Goal: Book appointment/travel/reservation

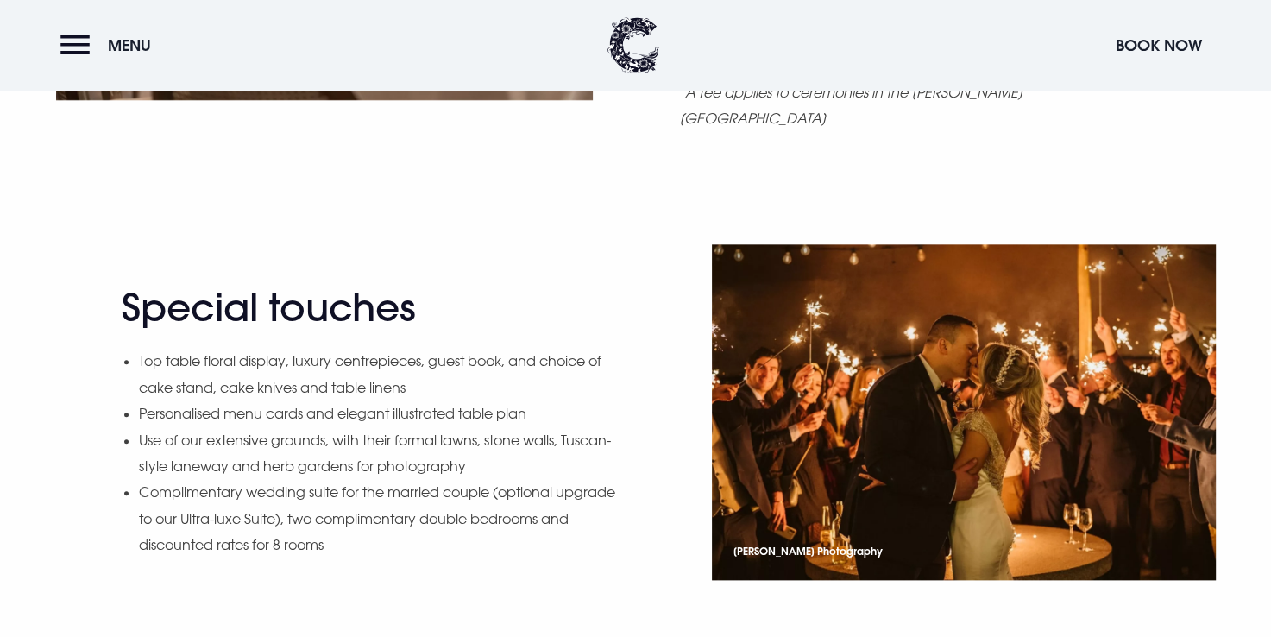
scroll to position [1812, 0]
click at [1046, 451] on img at bounding box center [964, 412] width 504 height 336
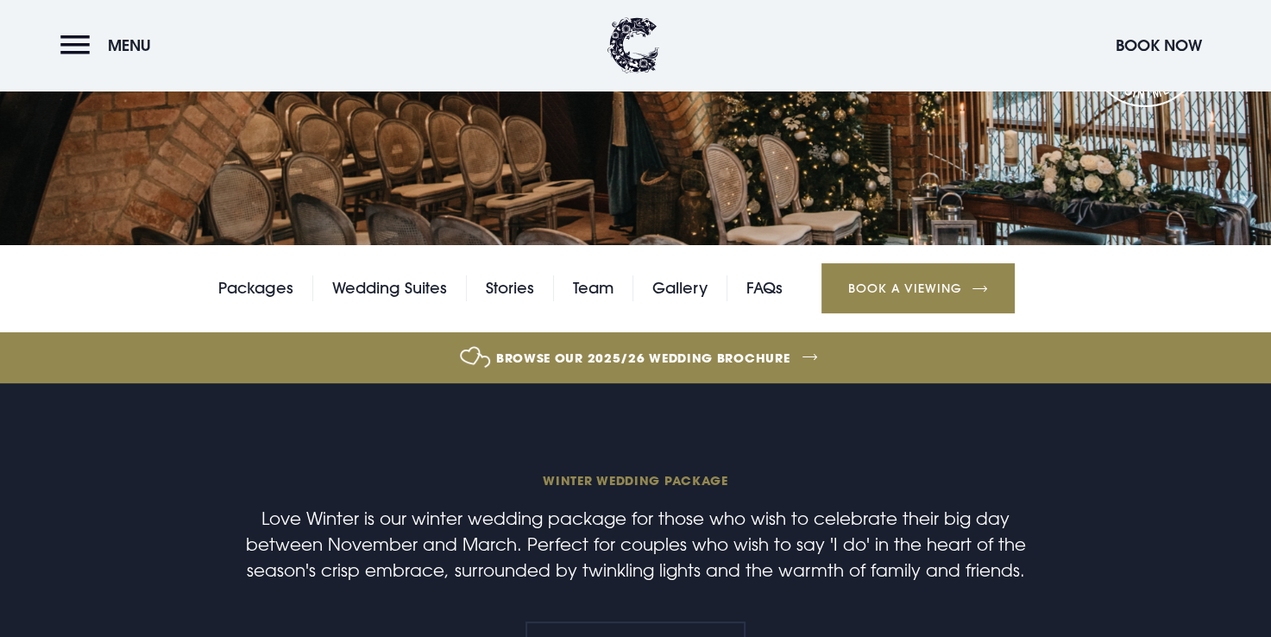
scroll to position [254, 0]
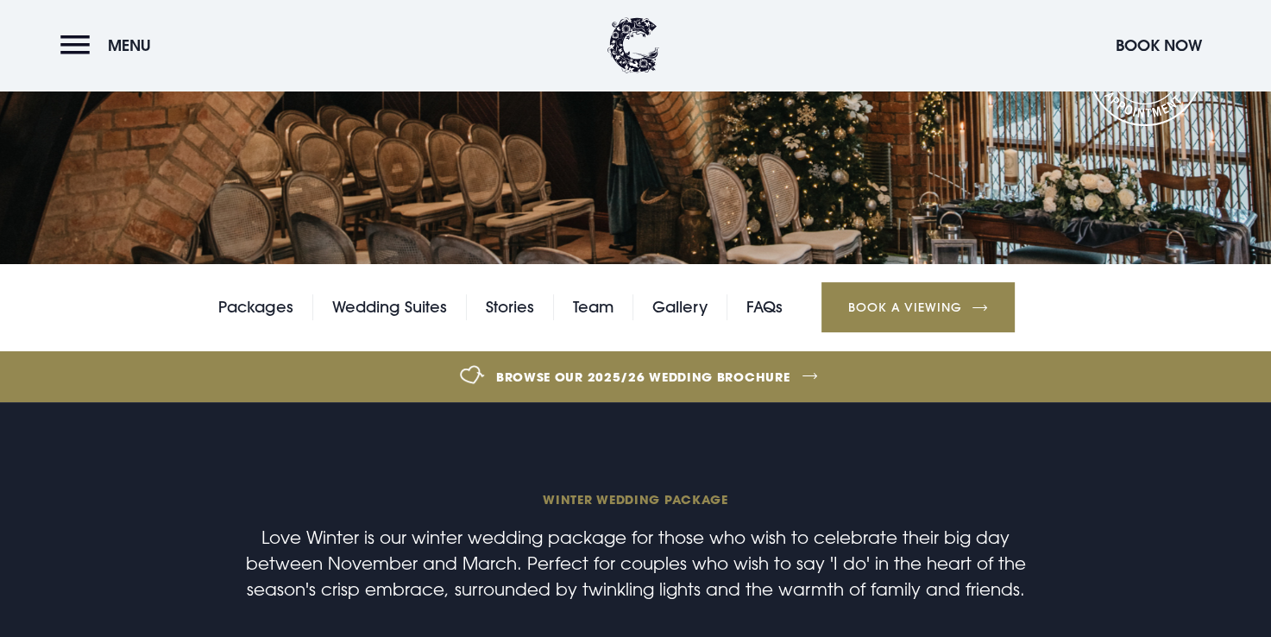
click at [1063, 154] on section "Weddings Love Winter" at bounding box center [635, 5] width 1271 height 518
click at [1212, 81] on header "Menu Book Now" at bounding box center [635, 45] width 1271 height 91
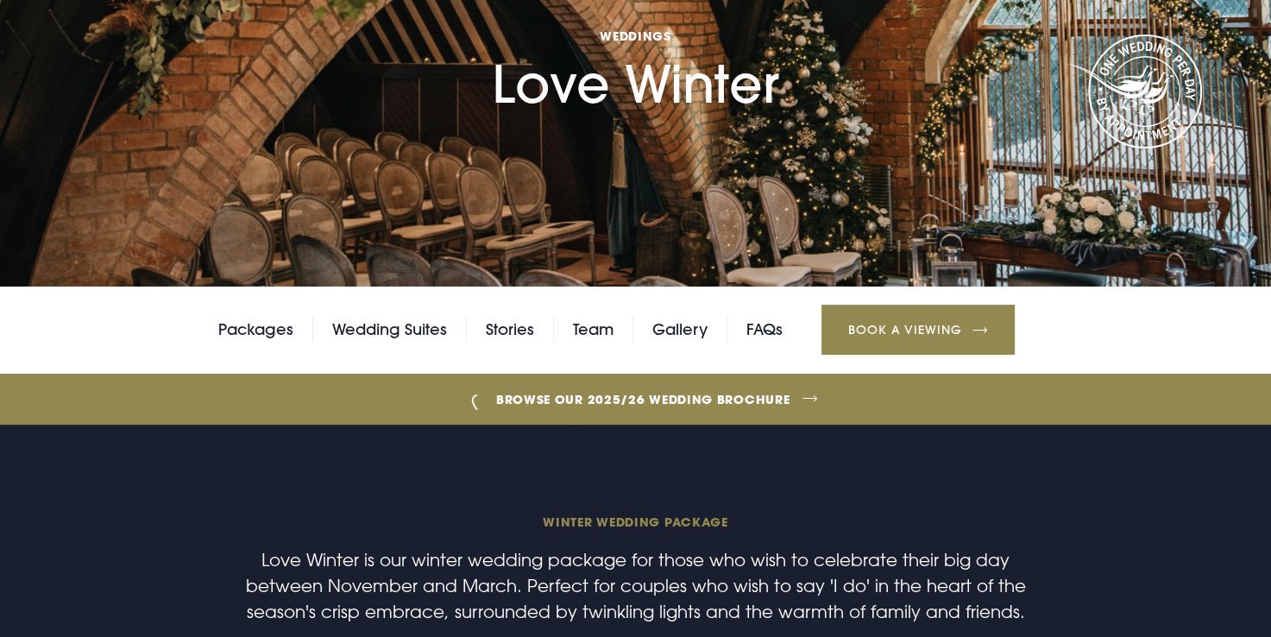
scroll to position [0, 0]
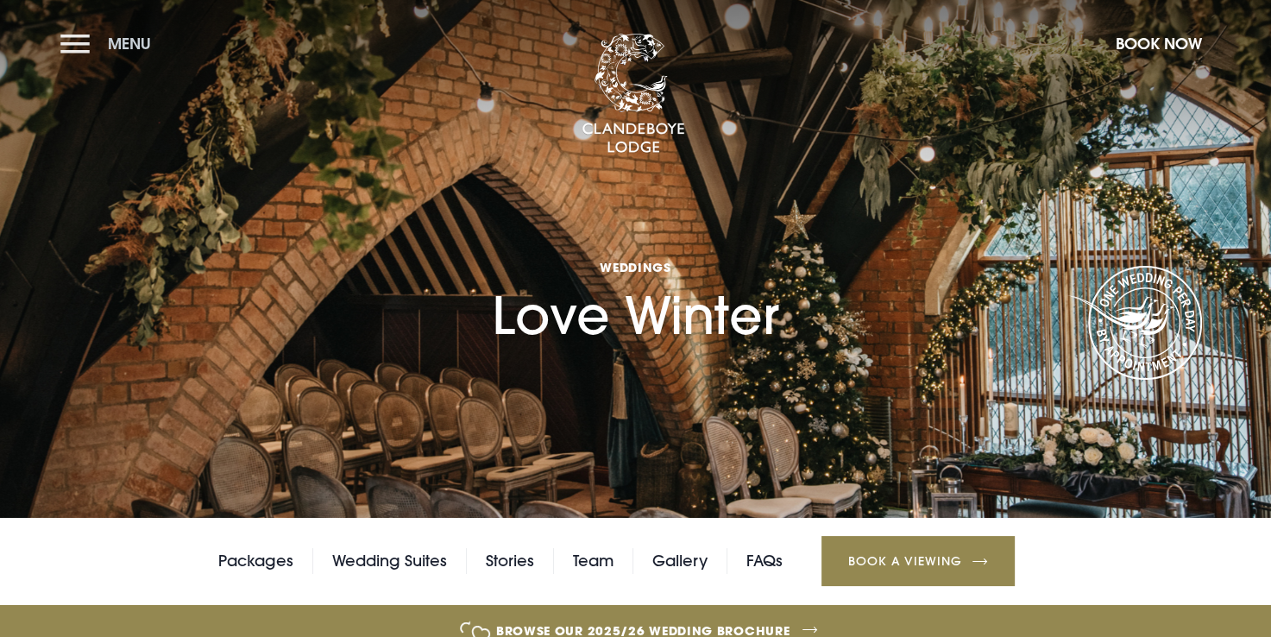
click at [123, 43] on span "Menu" at bounding box center [129, 44] width 43 height 20
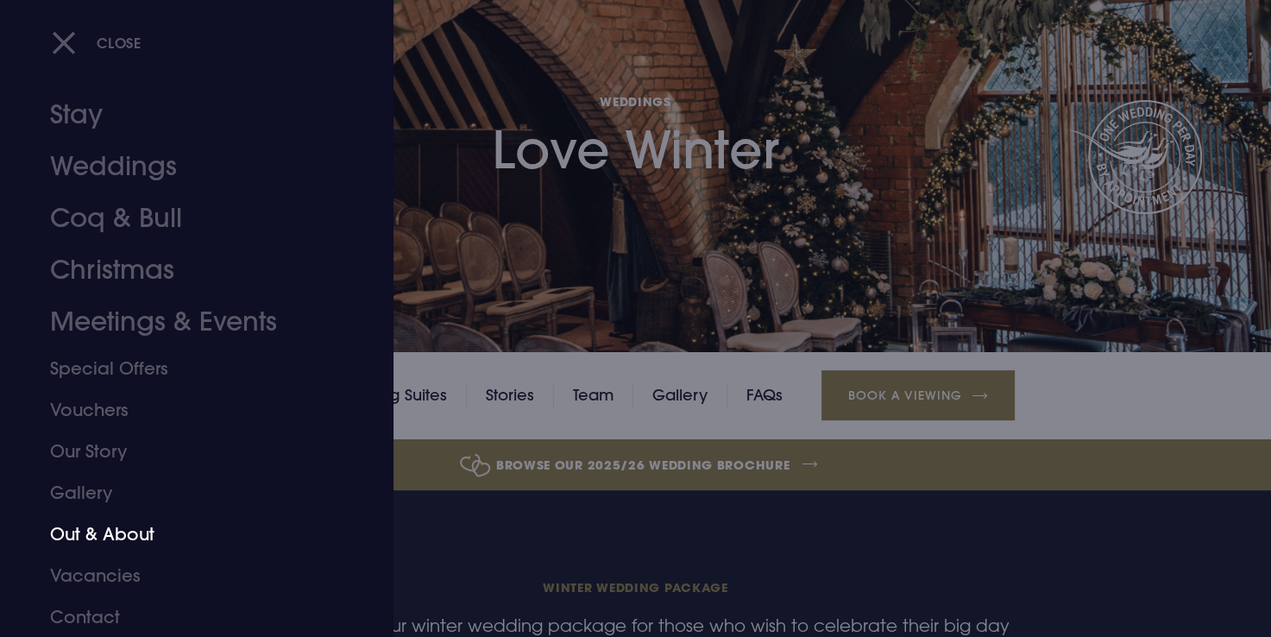
scroll to position [199, 0]
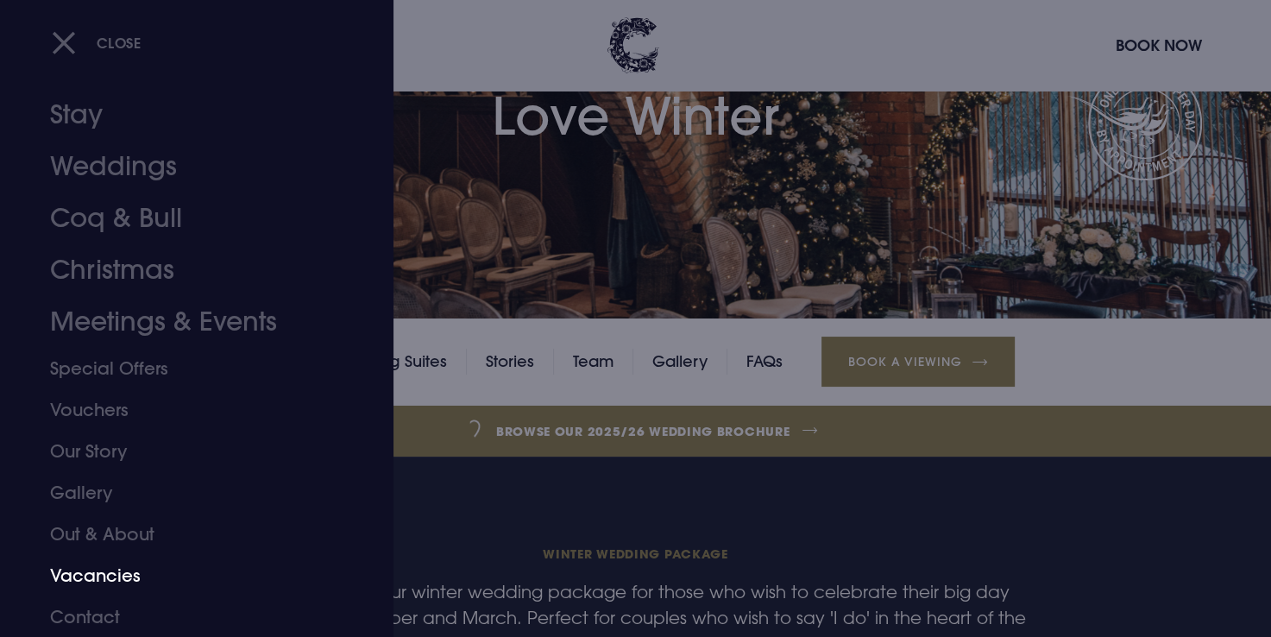
click at [108, 572] on link "Vacancies" at bounding box center [186, 575] width 273 height 41
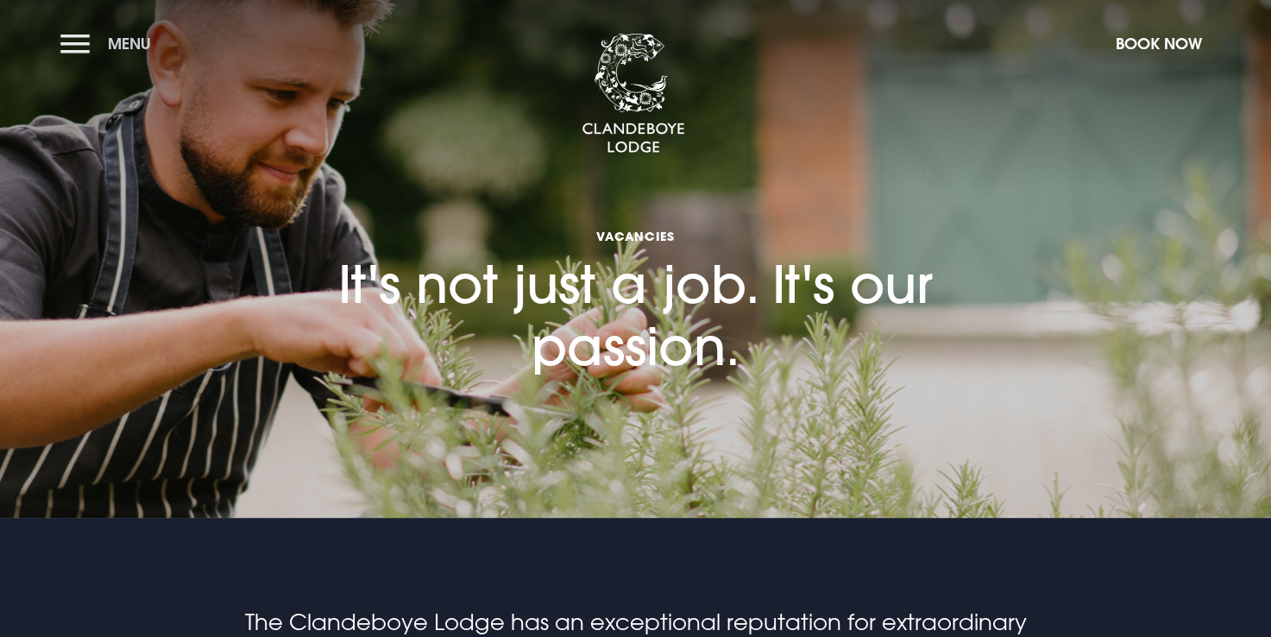
click at [79, 47] on button "Menu" at bounding box center [109, 43] width 99 height 37
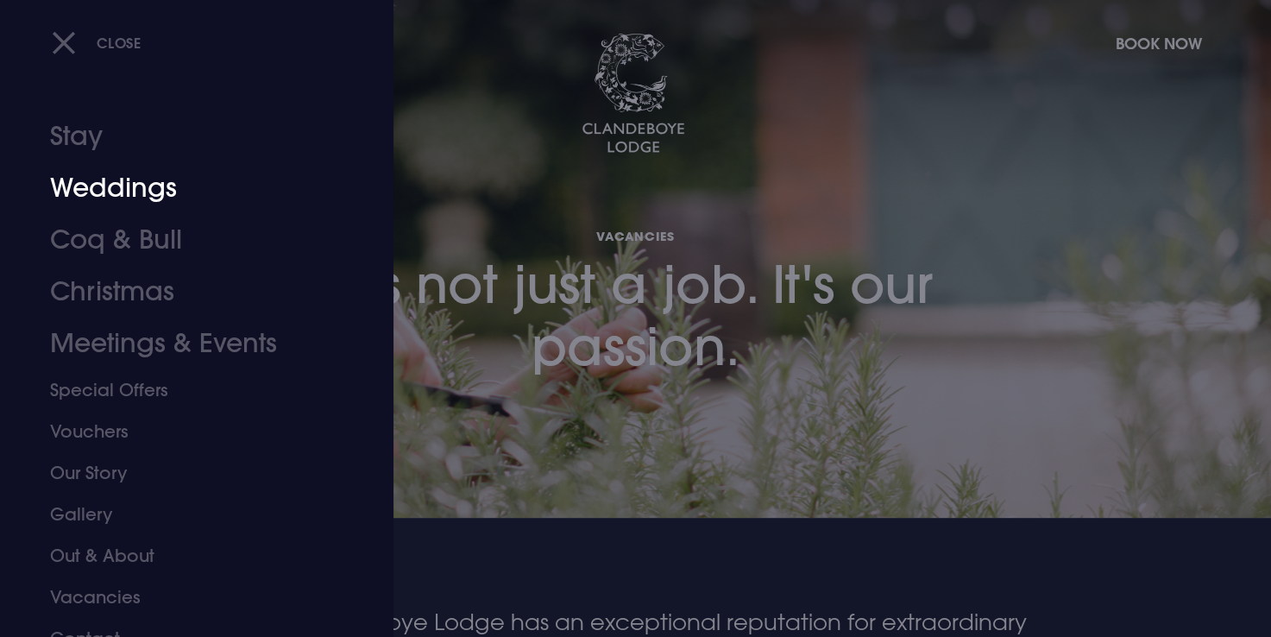
click at [98, 195] on link "Weddings" at bounding box center [186, 188] width 273 height 52
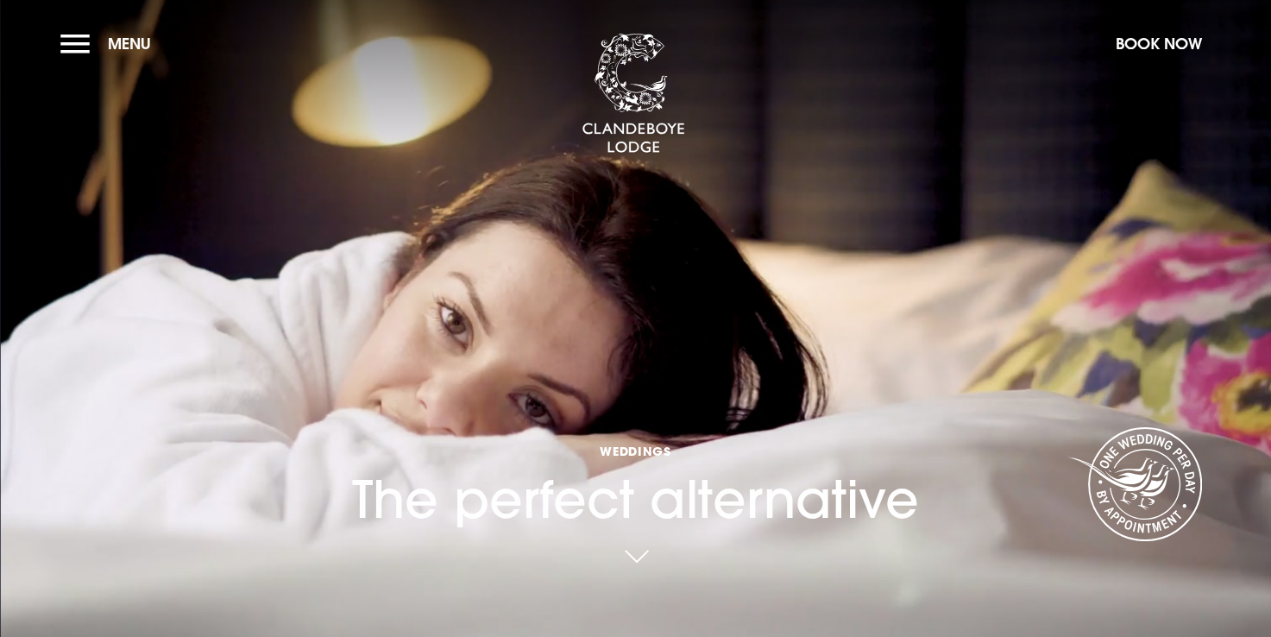
click at [98, 195] on video "Your browser does not support the video tag." at bounding box center [635, 318] width 1271 height 711
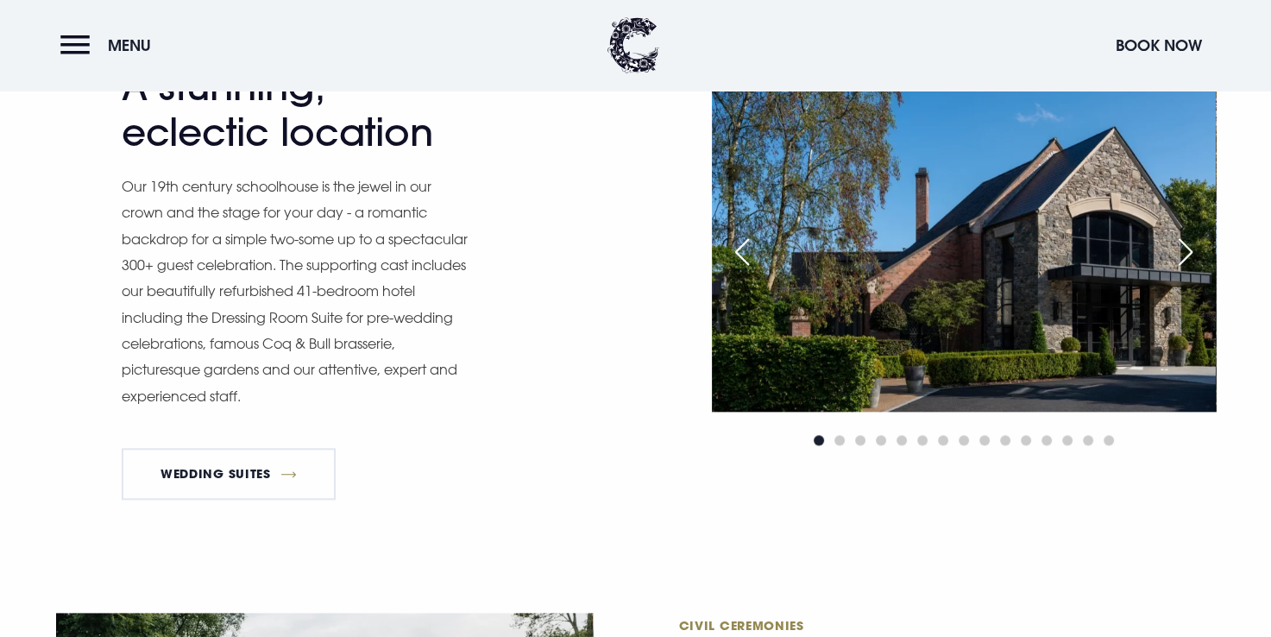
scroll to position [1913, 0]
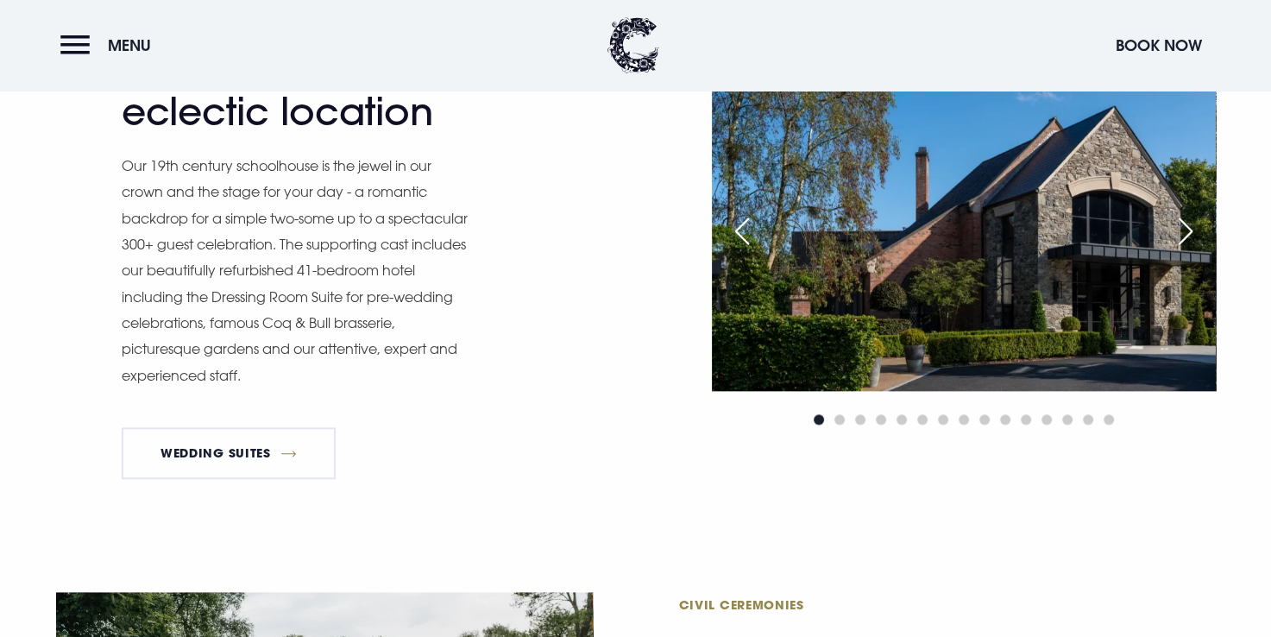
click at [1191, 233] on div "Next slide" at bounding box center [1185, 231] width 43 height 38
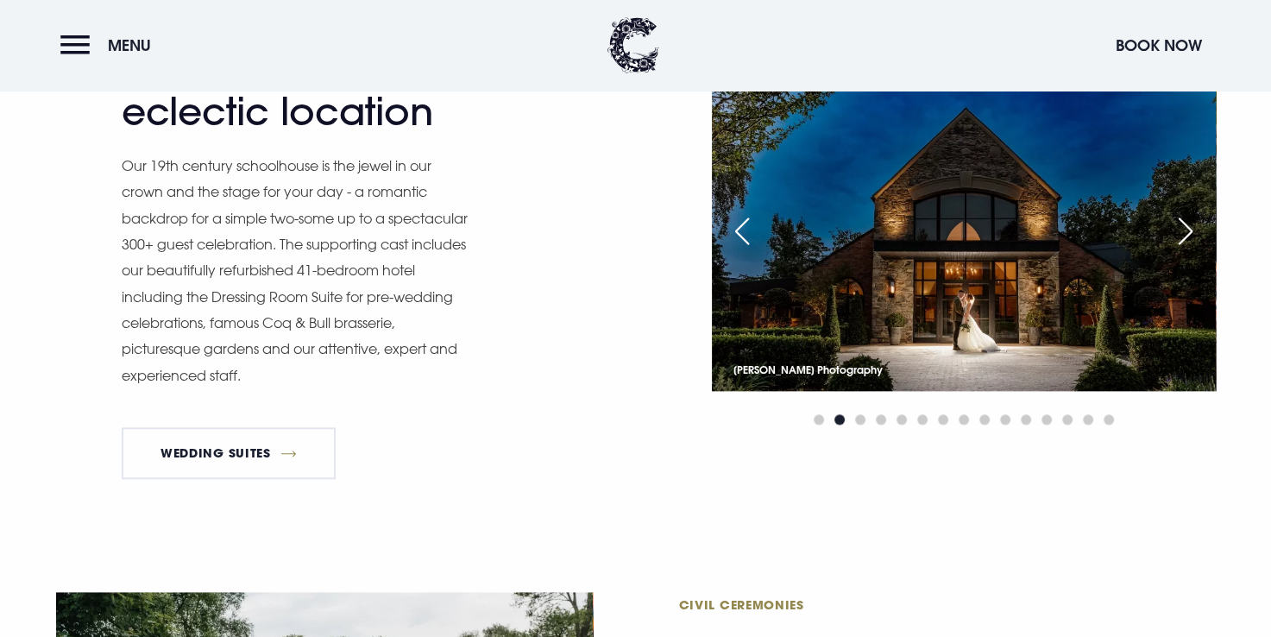
click at [1191, 233] on div "Next slide" at bounding box center [1185, 231] width 43 height 38
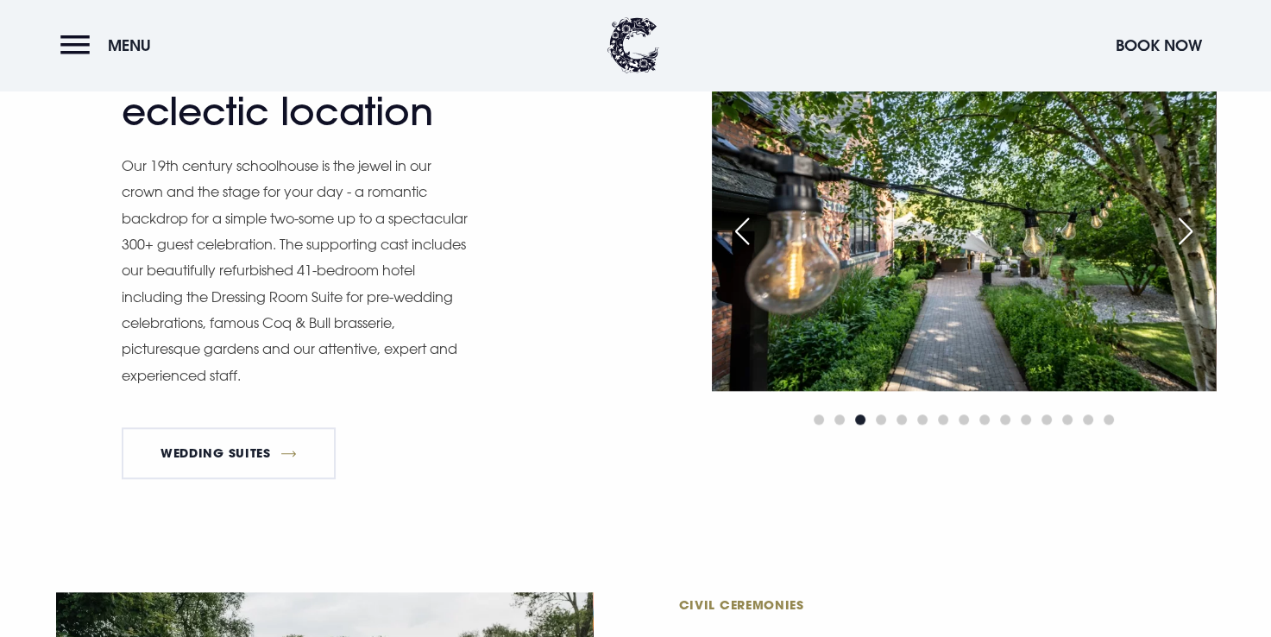
click at [1188, 229] on div "Next slide" at bounding box center [1185, 231] width 43 height 38
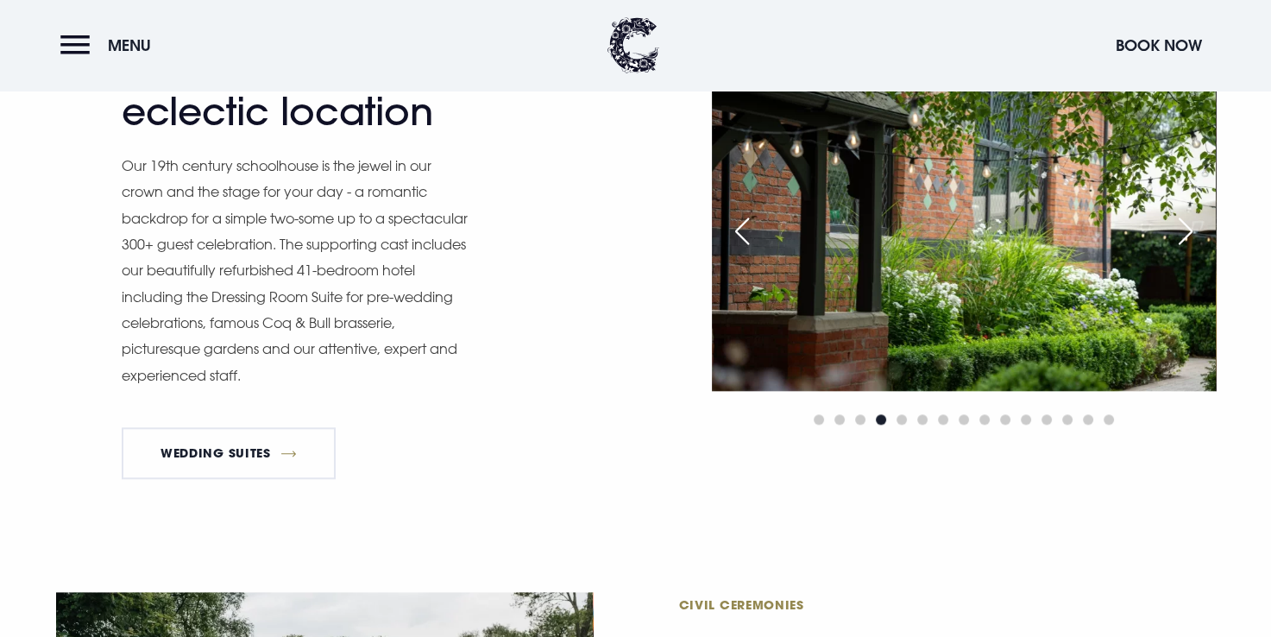
click at [1188, 229] on div "Next slide" at bounding box center [1185, 231] width 43 height 38
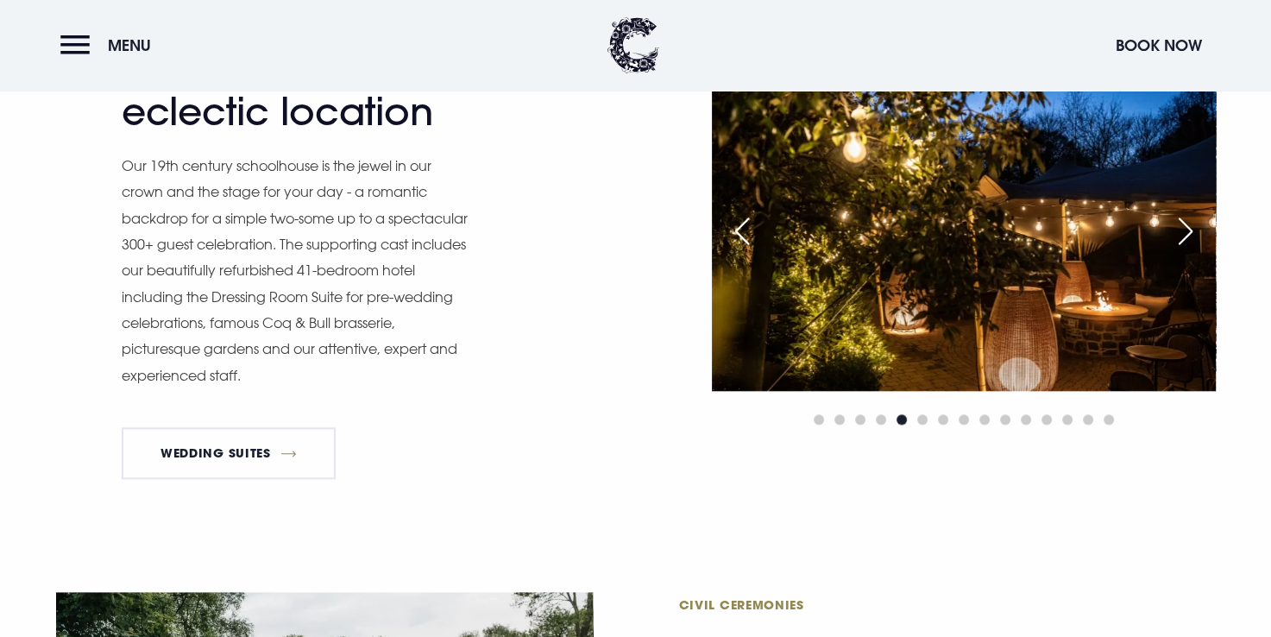
click at [1188, 229] on div "Next slide" at bounding box center [1185, 231] width 43 height 38
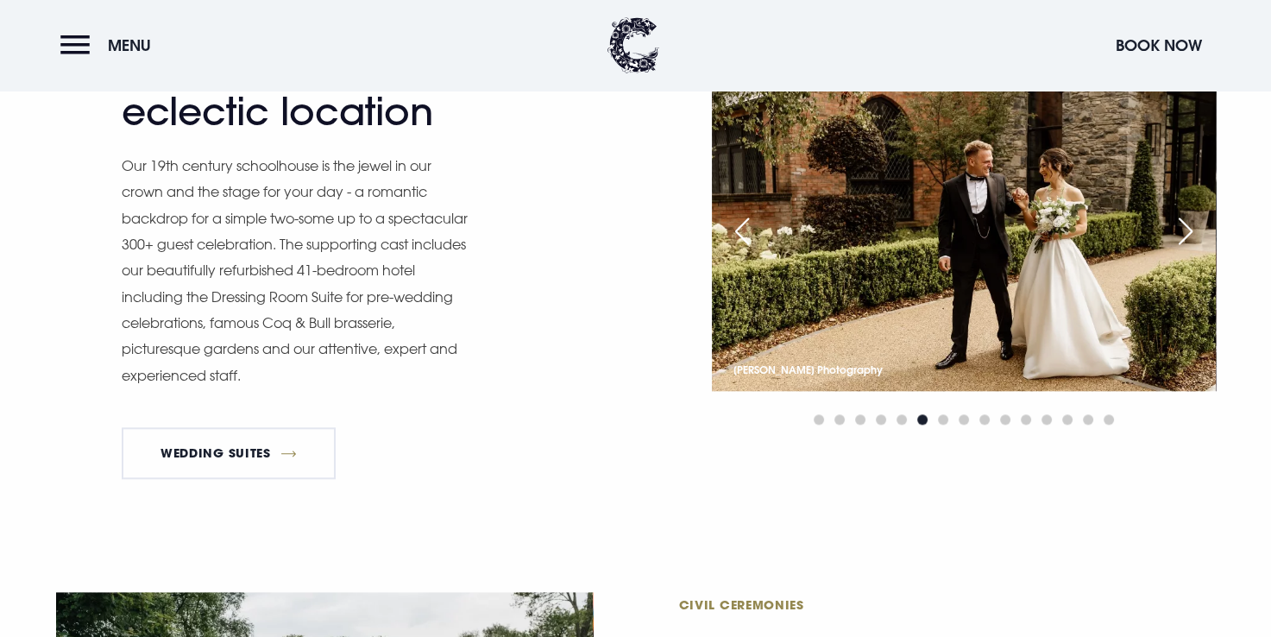
click at [1188, 229] on div "Next slide" at bounding box center [1185, 231] width 43 height 38
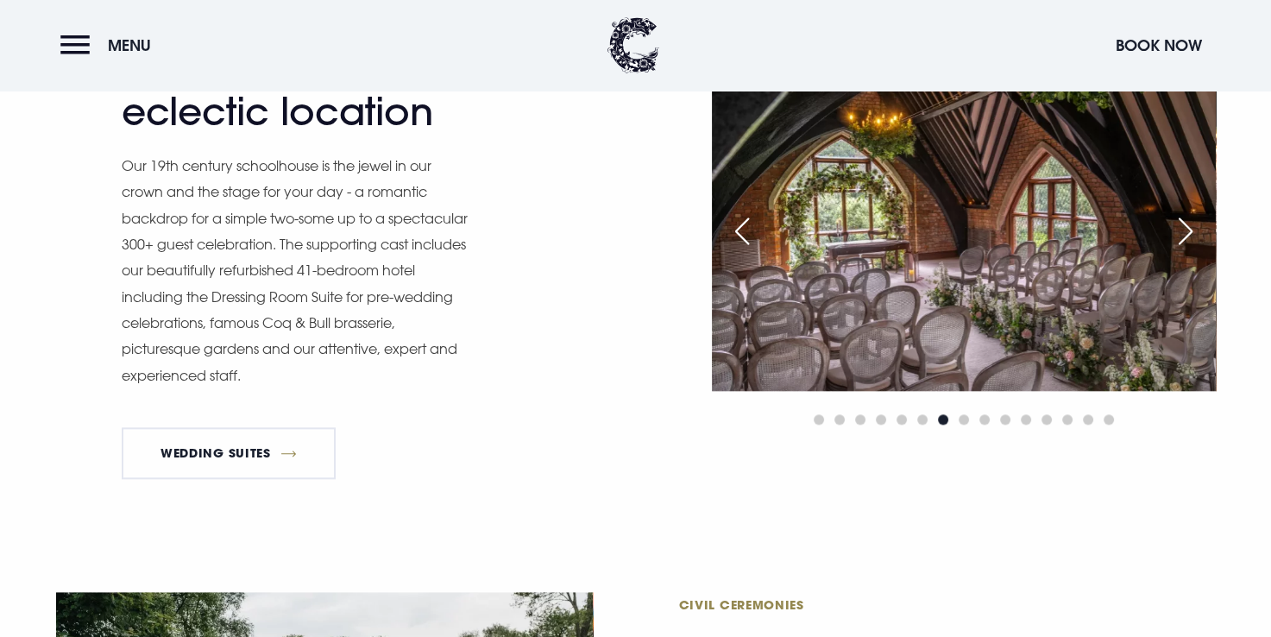
click at [1188, 229] on div "Next slide" at bounding box center [1185, 231] width 43 height 38
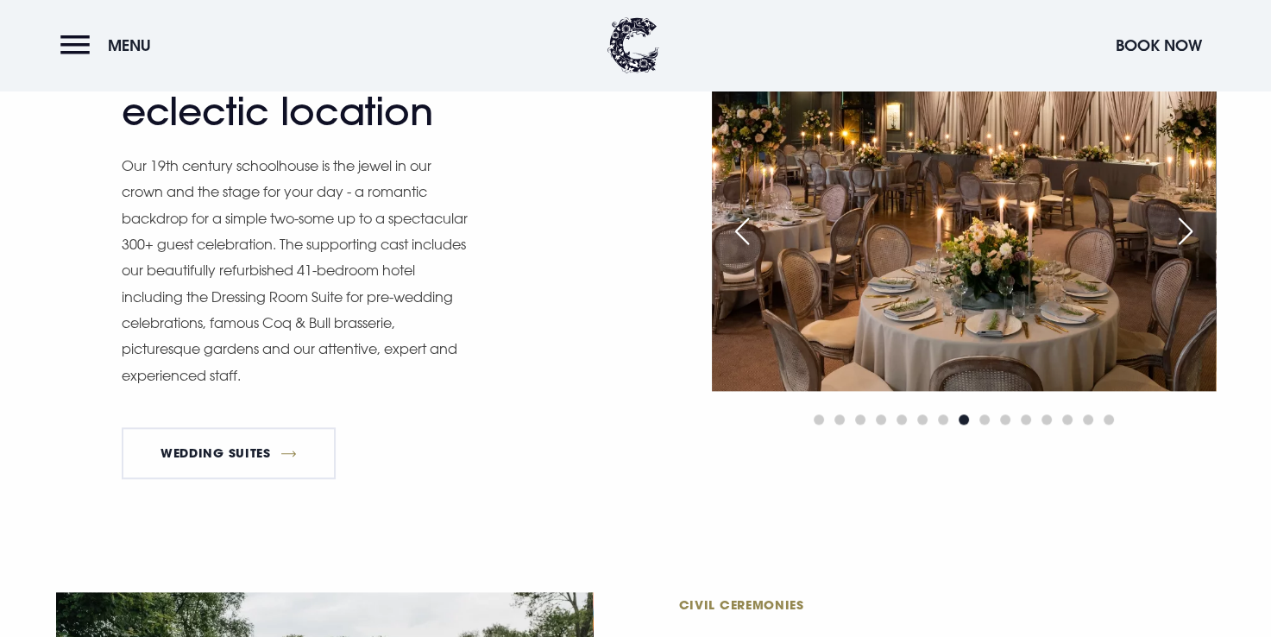
click at [1188, 229] on div "Next slide" at bounding box center [1185, 231] width 43 height 38
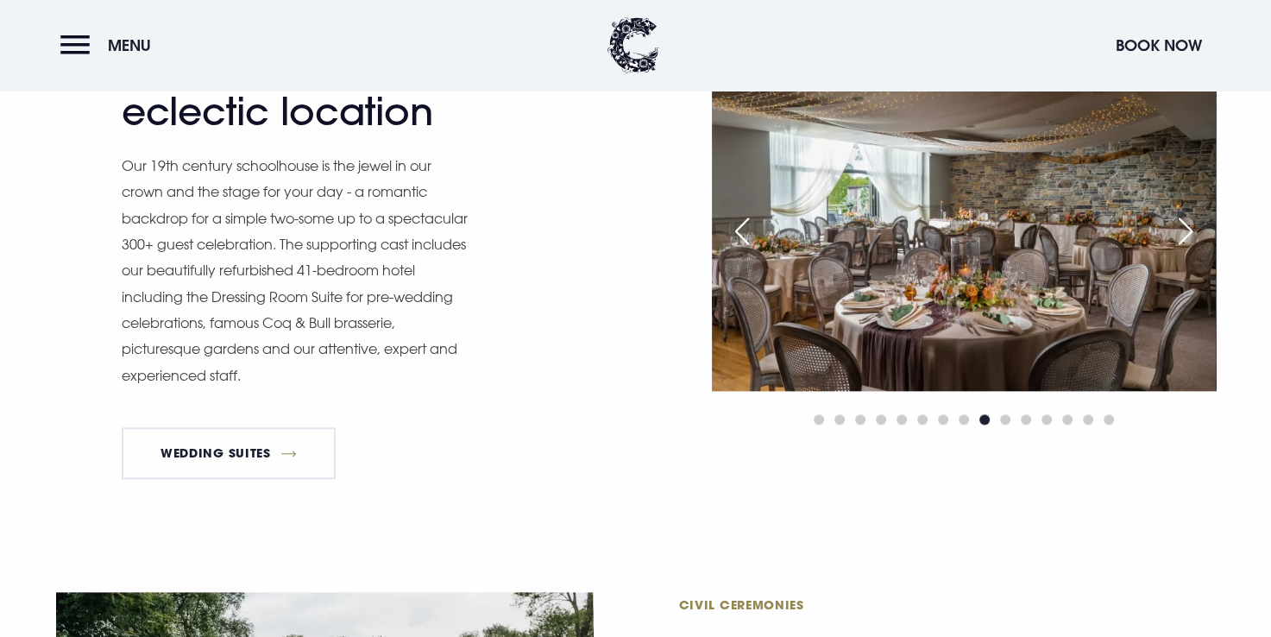
click at [1188, 229] on div "Next slide" at bounding box center [1185, 231] width 43 height 38
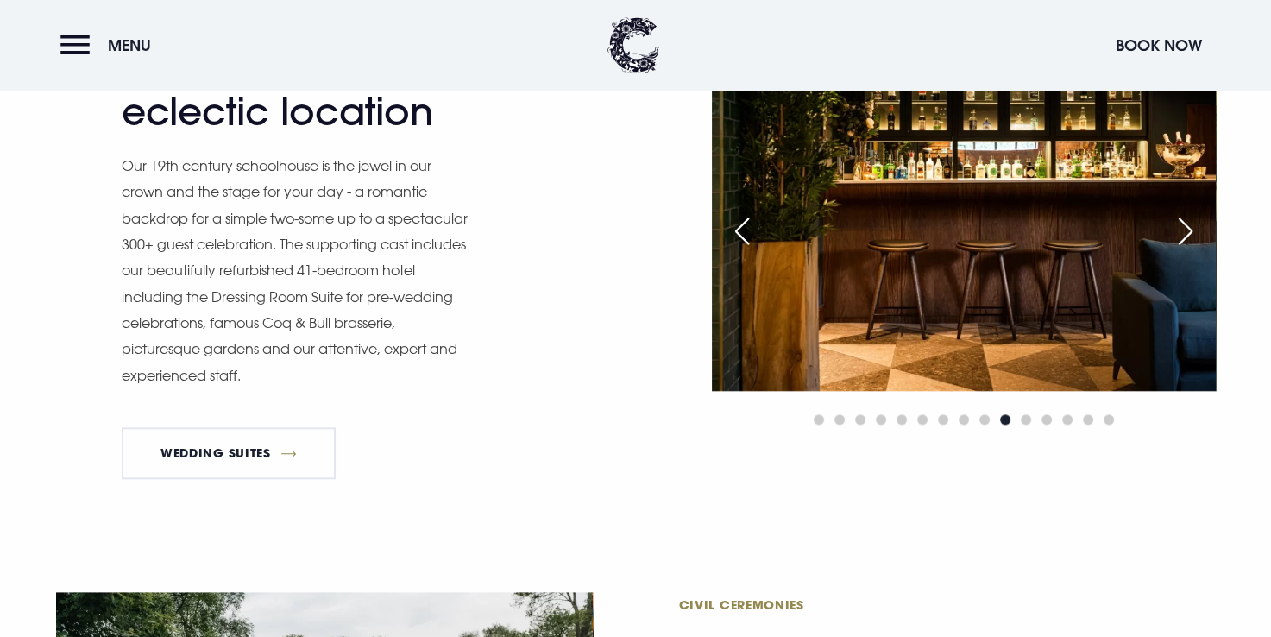
click at [1188, 229] on div "Next slide" at bounding box center [1185, 231] width 43 height 38
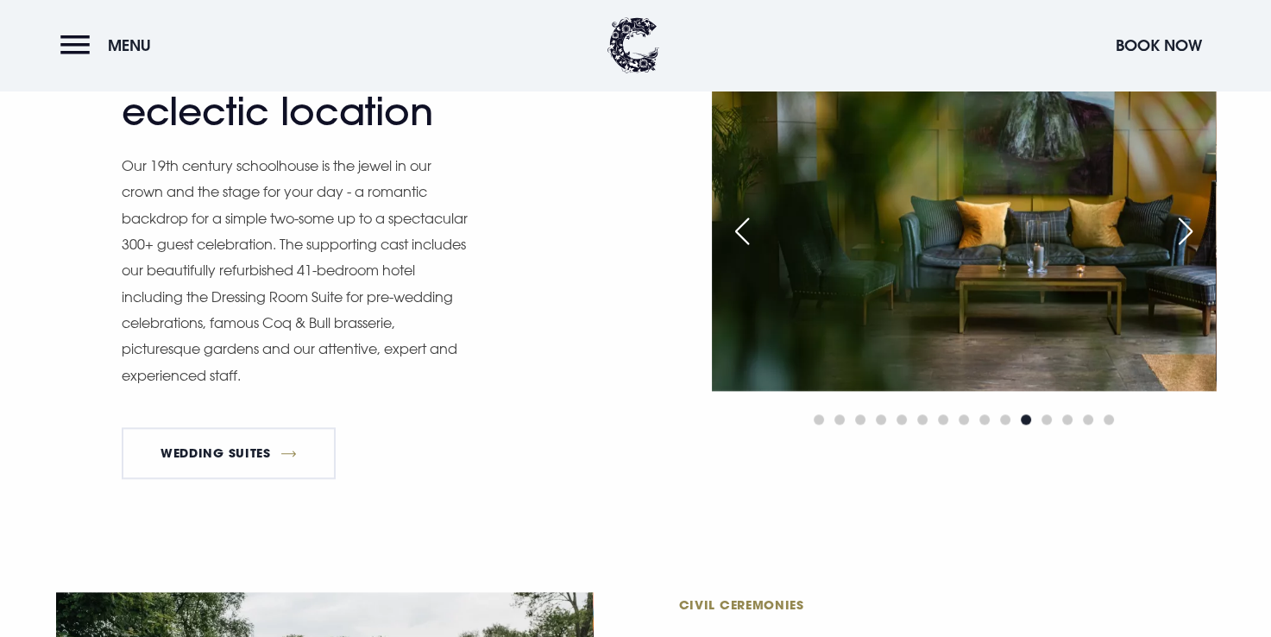
click at [1188, 229] on div "Next slide" at bounding box center [1185, 231] width 43 height 38
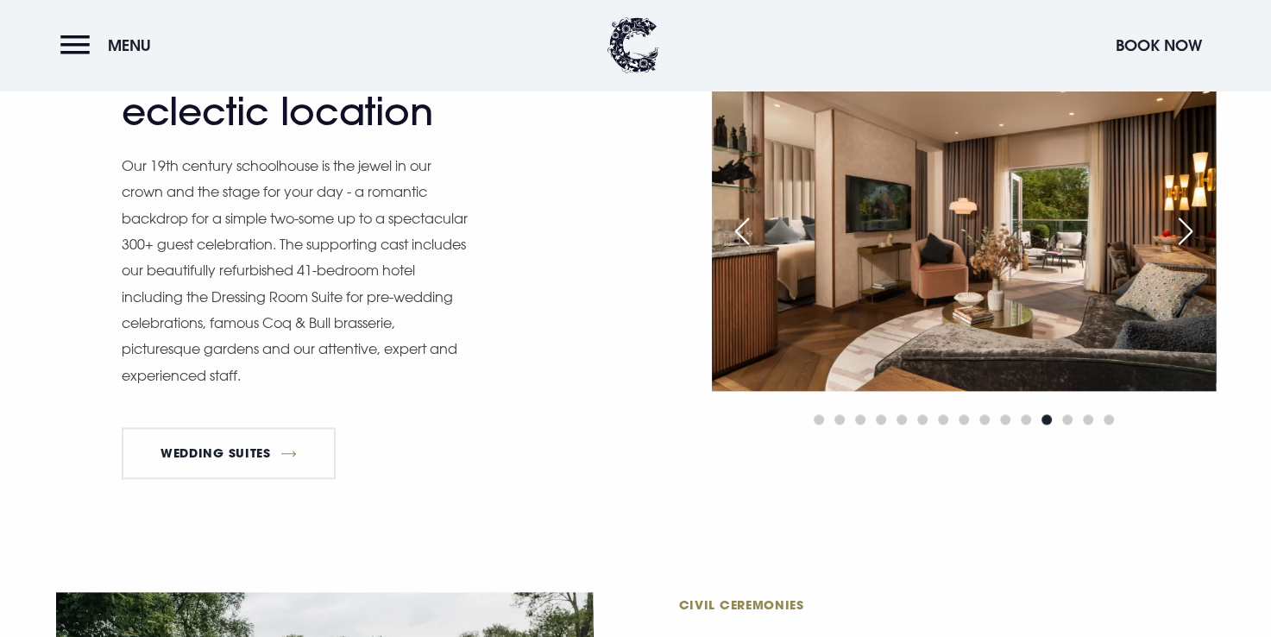
click at [1188, 229] on div "Next slide" at bounding box center [1185, 231] width 43 height 38
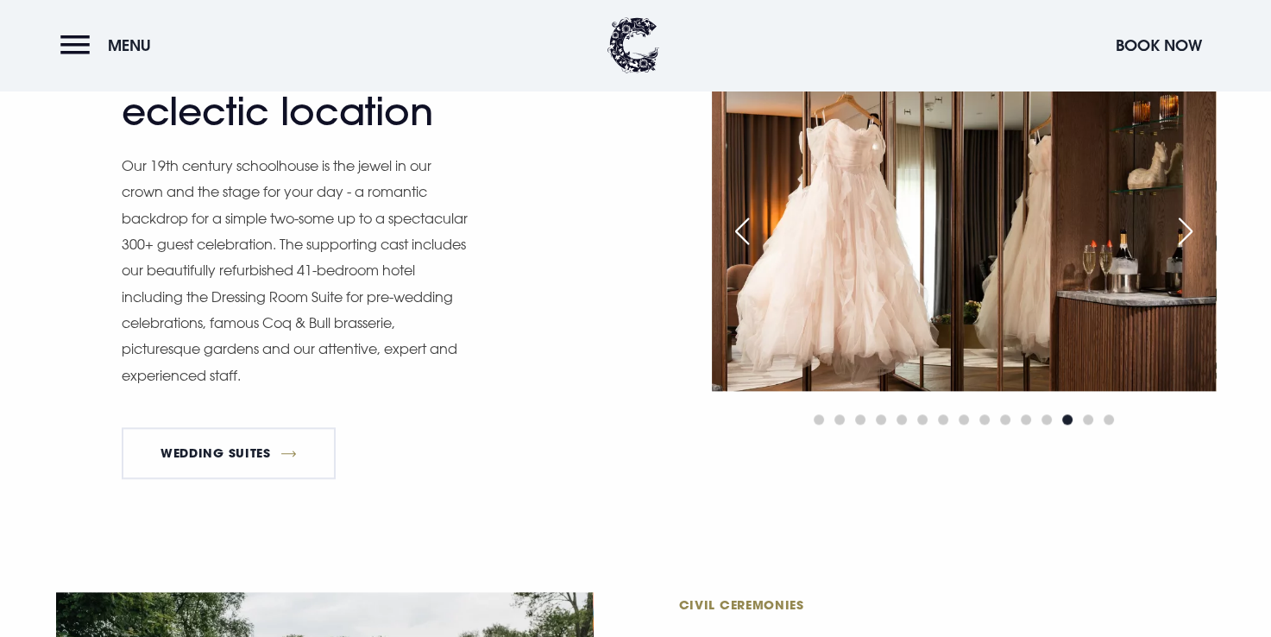
click at [1188, 229] on div "Next slide" at bounding box center [1185, 231] width 43 height 38
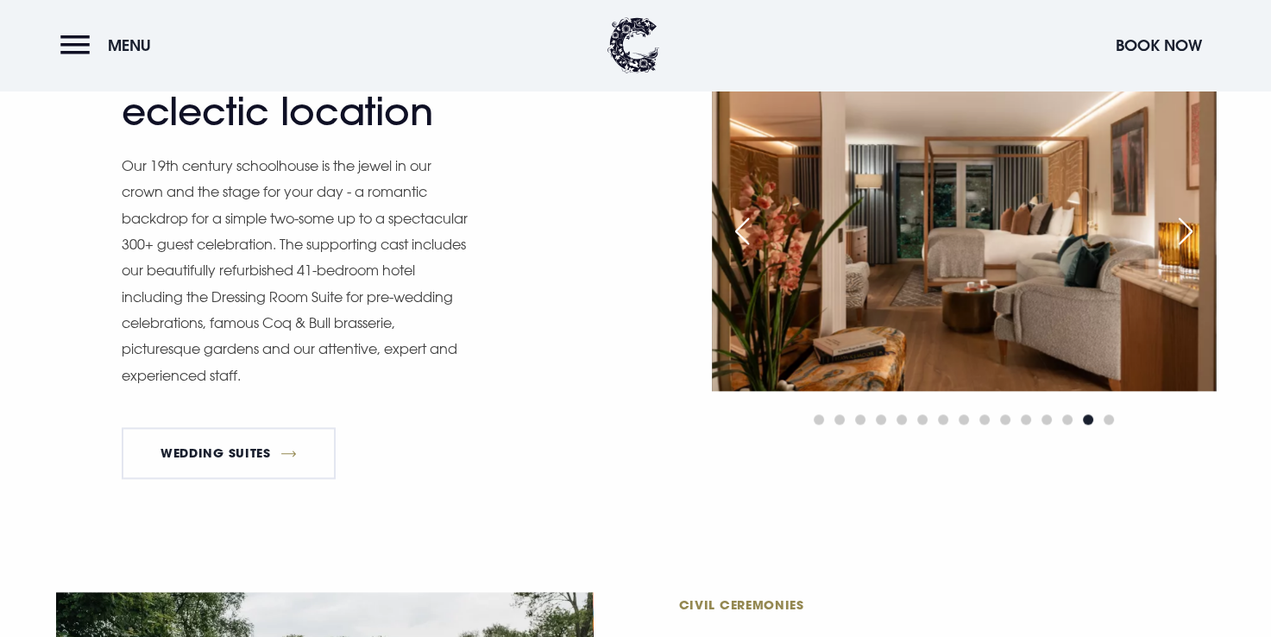
click at [1188, 229] on div "Next slide" at bounding box center [1185, 231] width 43 height 38
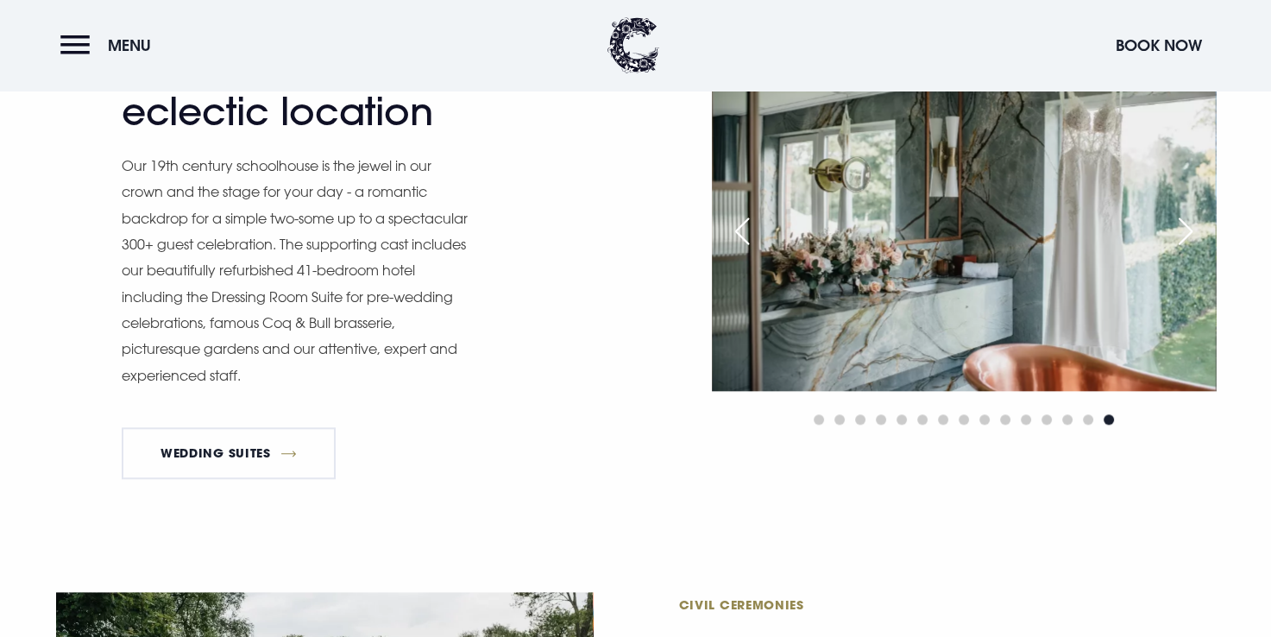
click at [1188, 229] on div "Next slide" at bounding box center [1185, 231] width 43 height 38
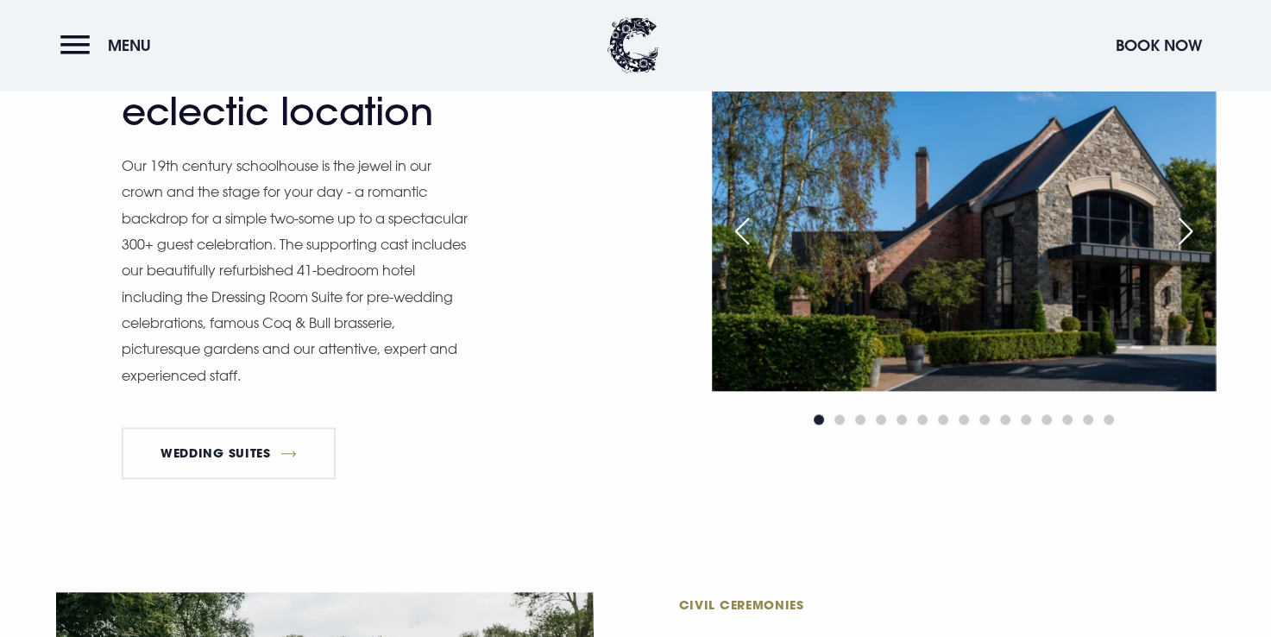
click at [1188, 229] on div "Next slide" at bounding box center [1185, 231] width 43 height 38
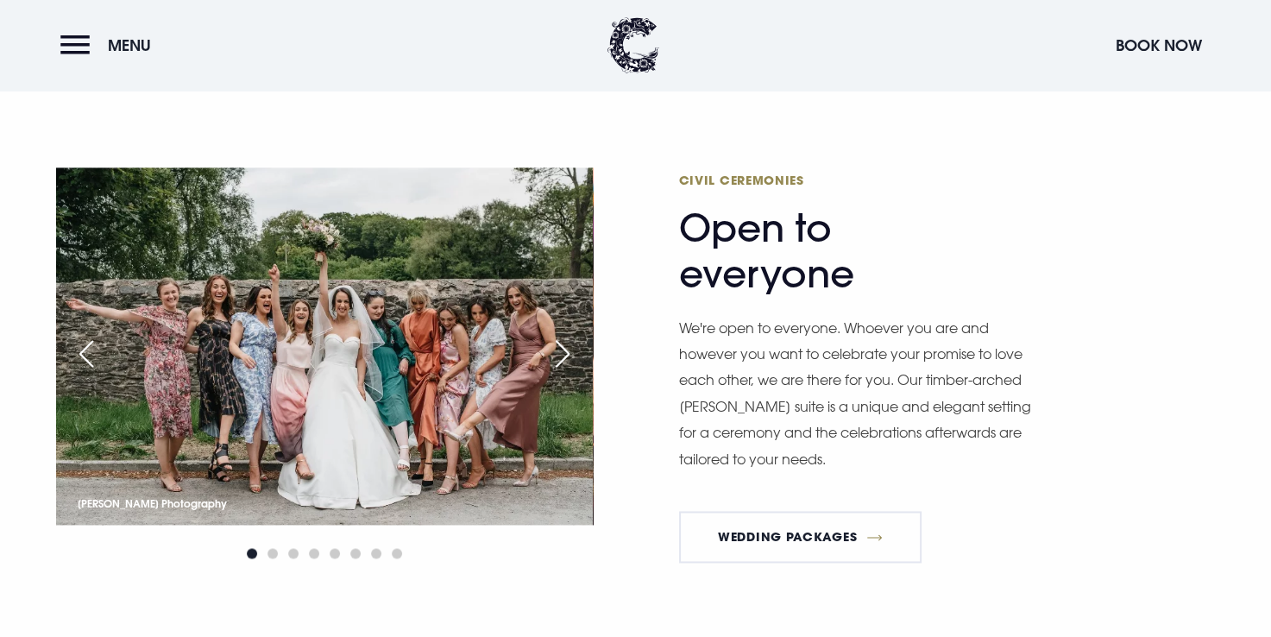
scroll to position [2339, 0]
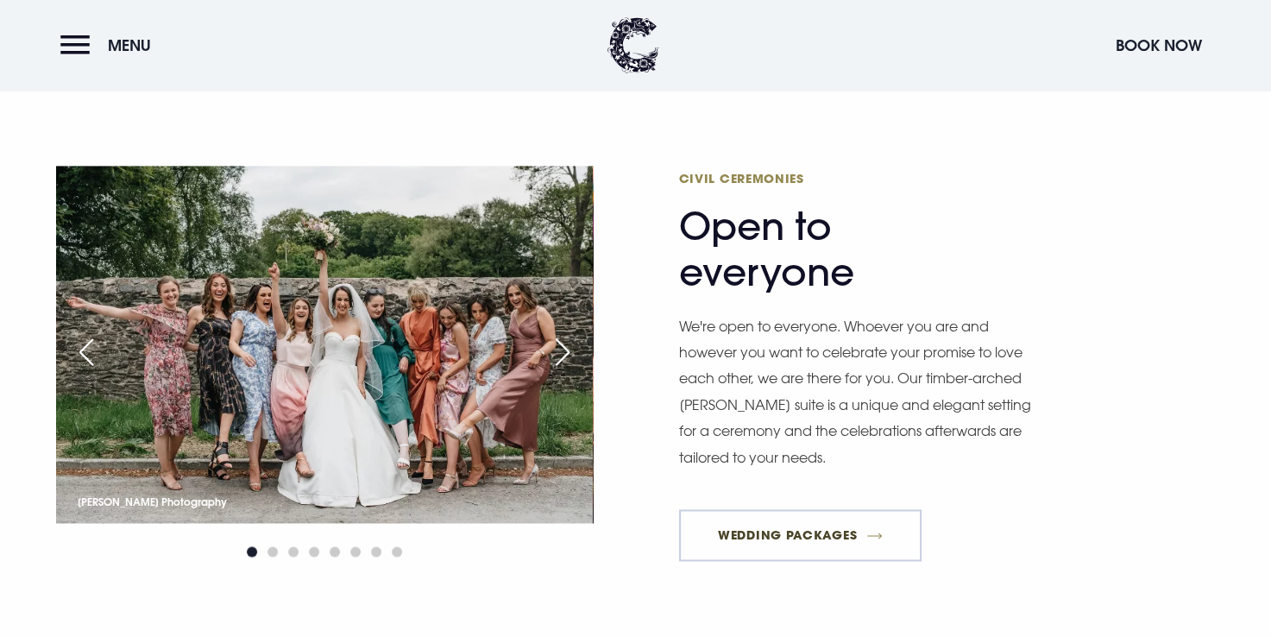
click at [846, 533] on link "Wedding Packages" at bounding box center [800, 535] width 243 height 52
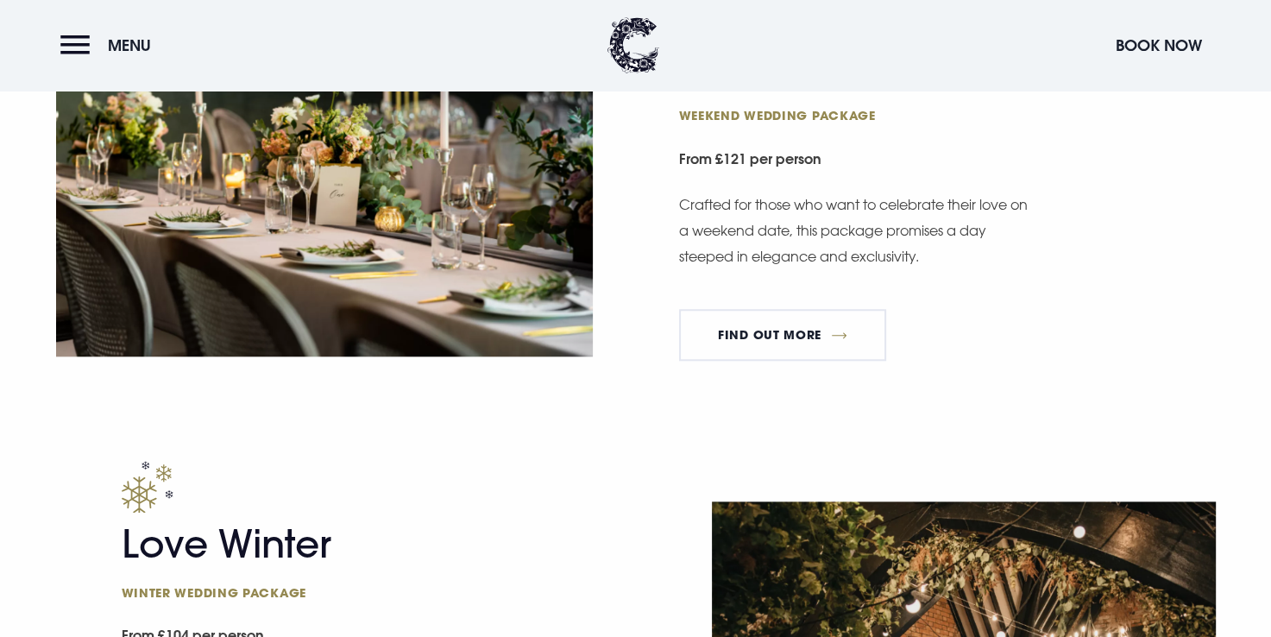
scroll to position [1642, 0]
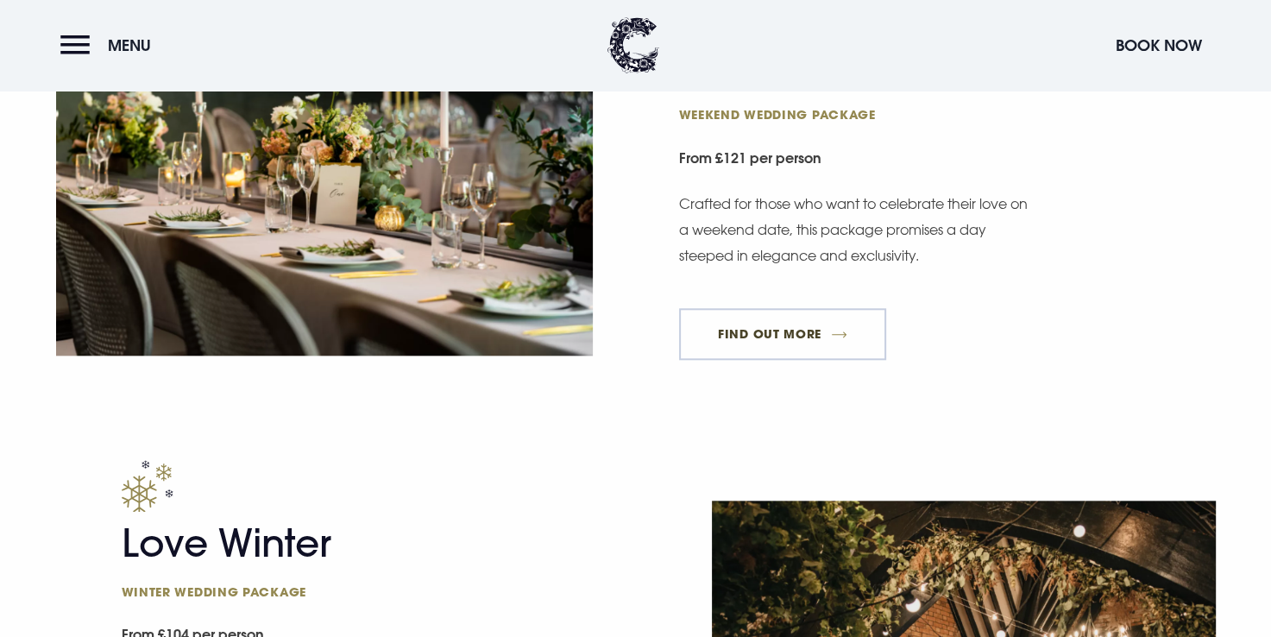
click at [825, 337] on link "FIND OUT MORE" at bounding box center [783, 334] width 208 height 52
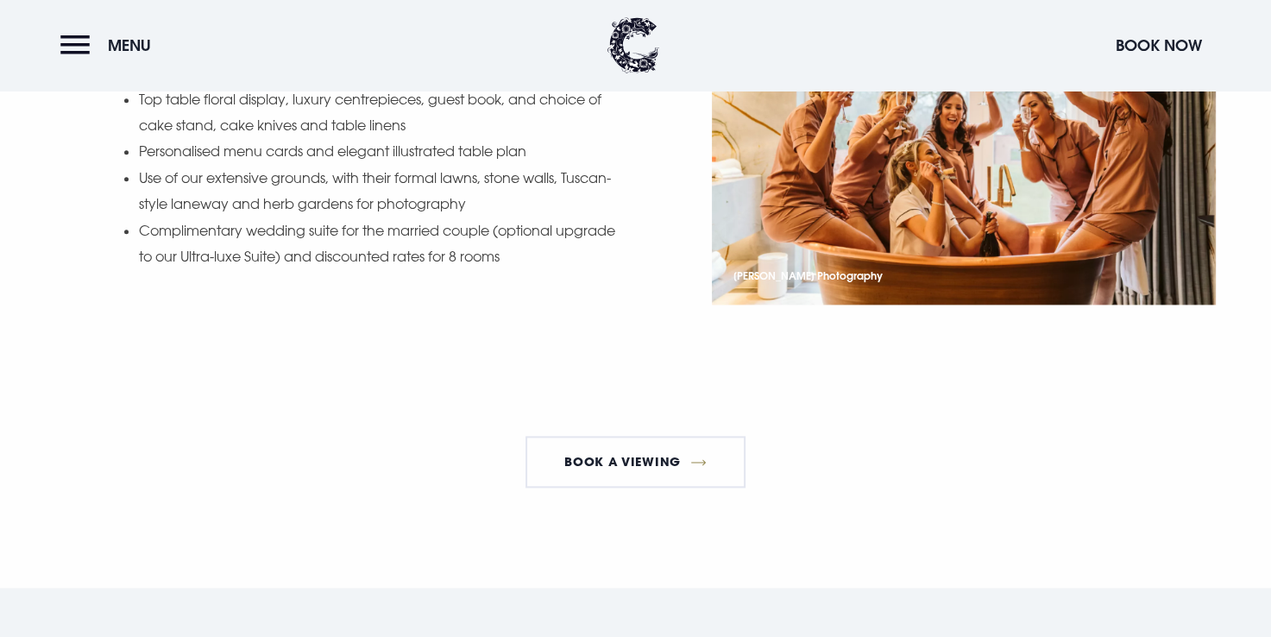
scroll to position [2085, 0]
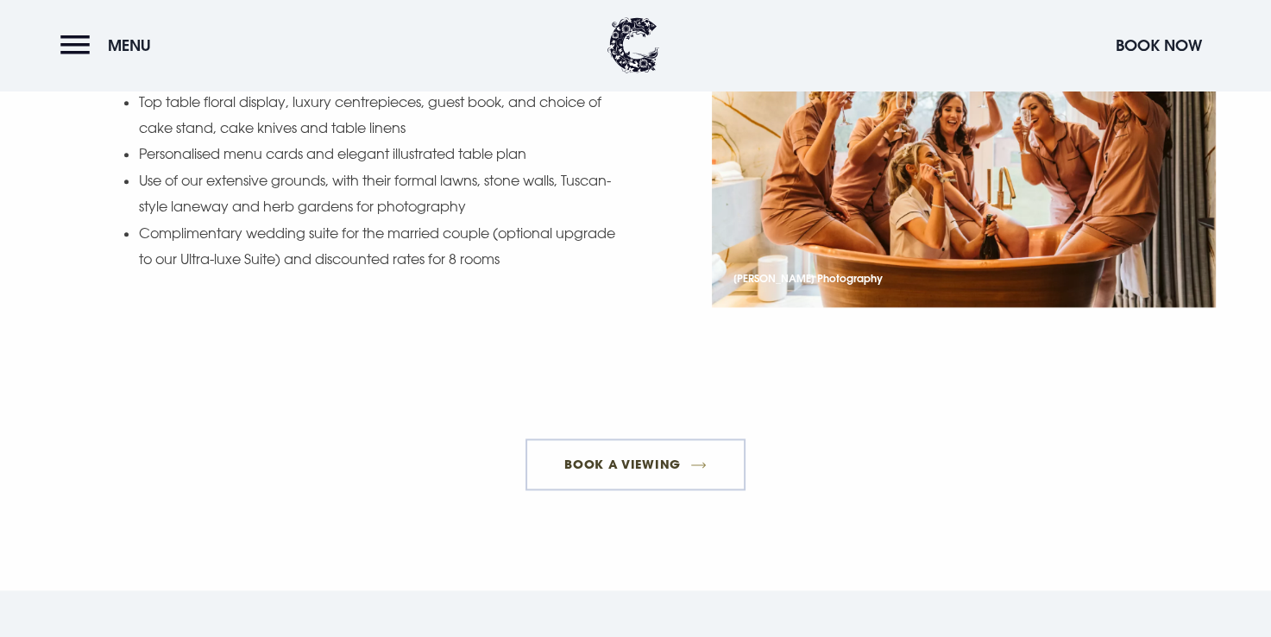
click at [690, 438] on link "Book a viewing" at bounding box center [636, 464] width 221 height 52
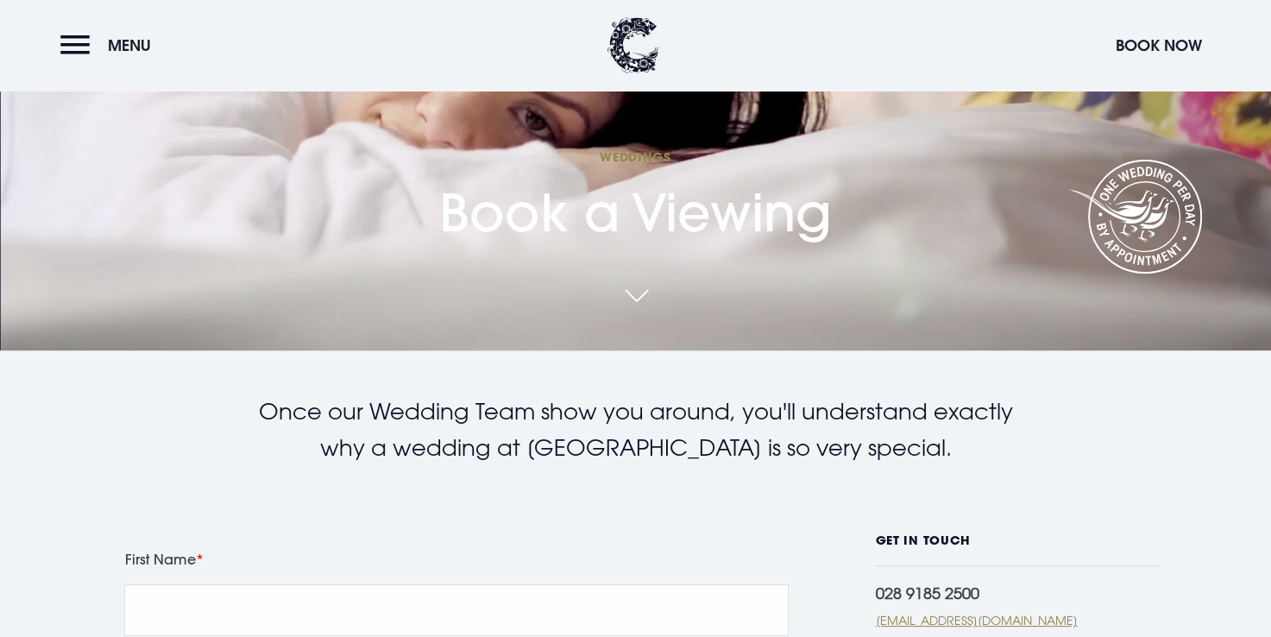
scroll to position [269, 0]
